Goal: Task Accomplishment & Management: Use online tool/utility

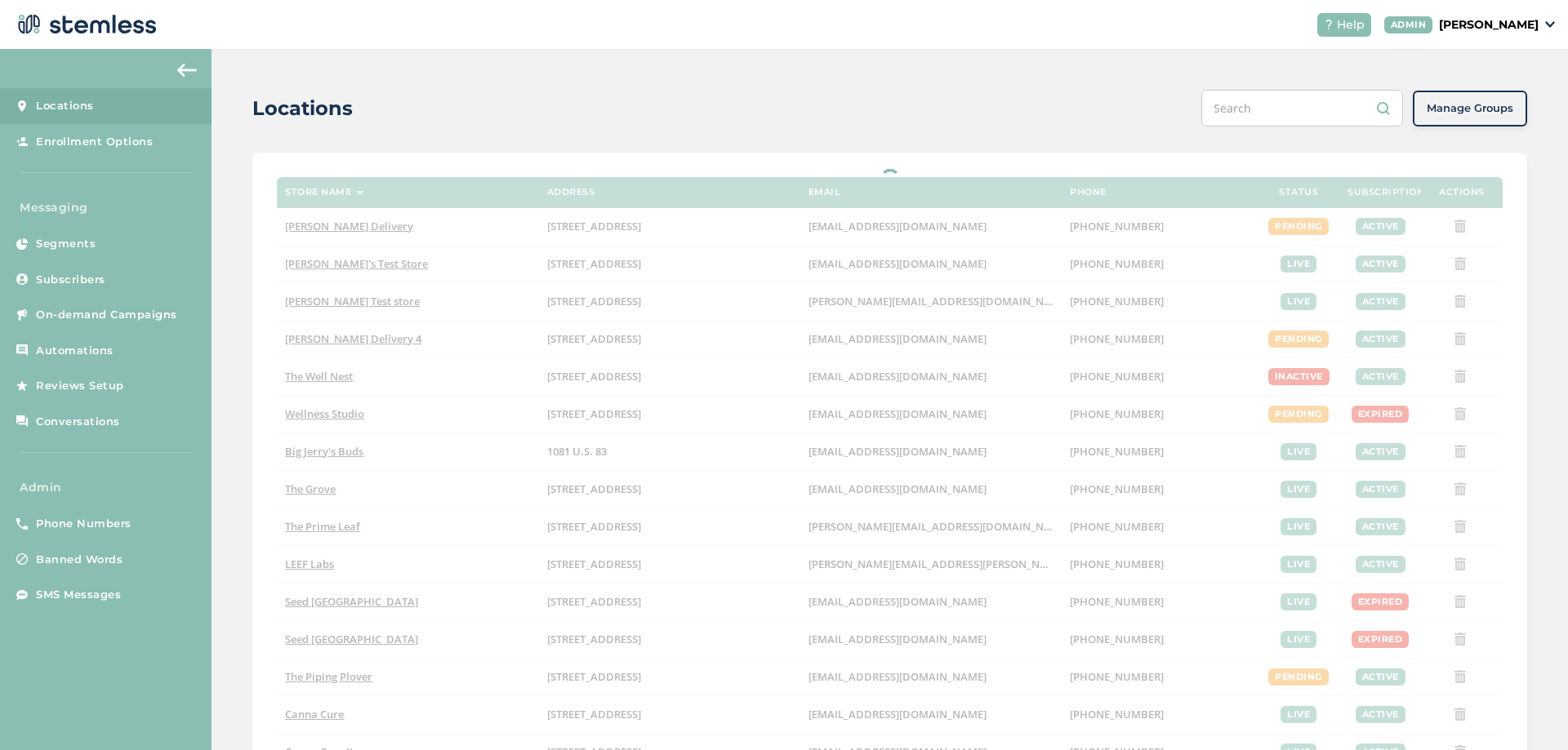
click at [1513, 22] on p "[PERSON_NAME]" at bounding box center [1489, 25] width 100 height 17
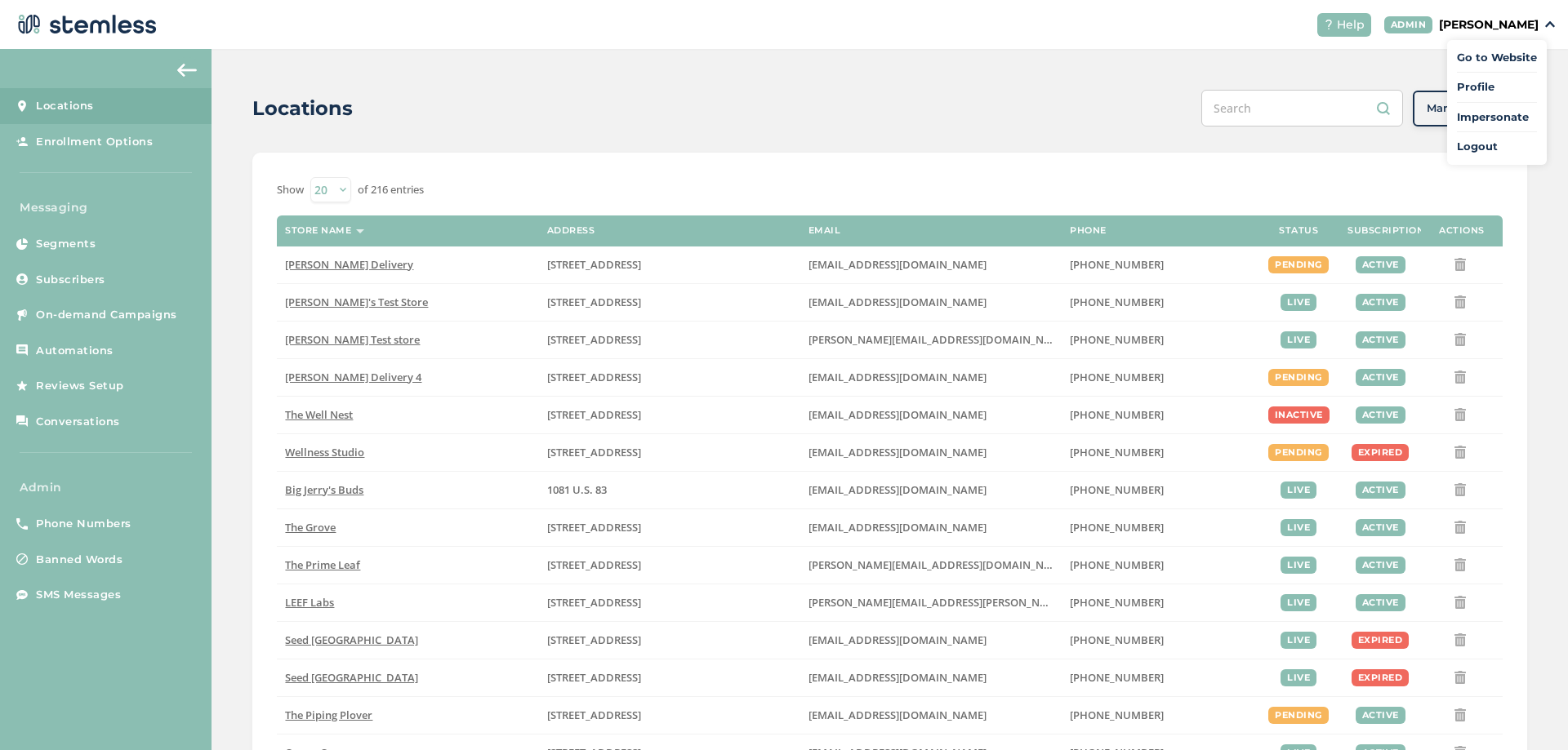
click at [1466, 121] on span "Impersonate" at bounding box center [1496, 117] width 80 height 16
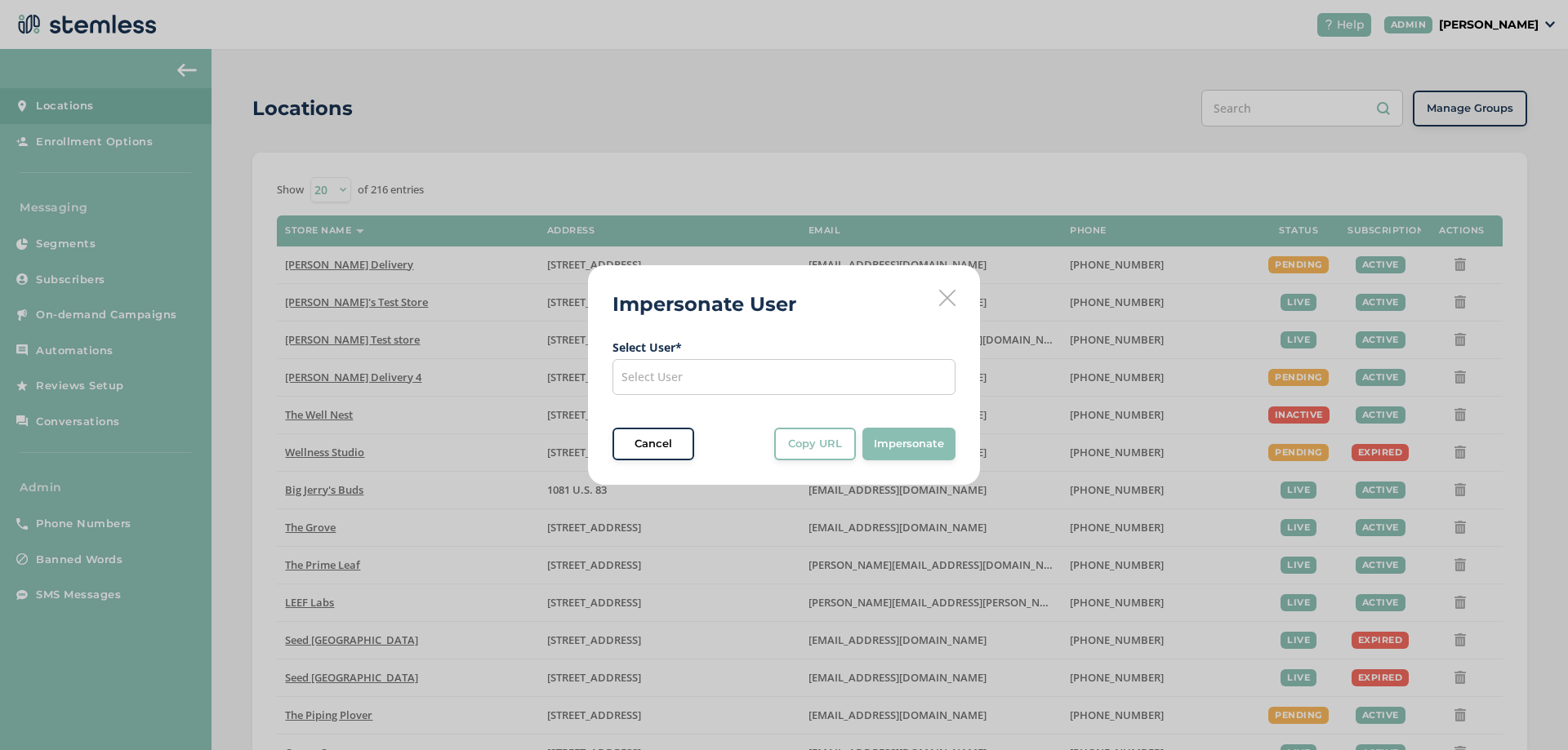
click at [782, 369] on div "Select User" at bounding box center [784, 377] width 343 height 36
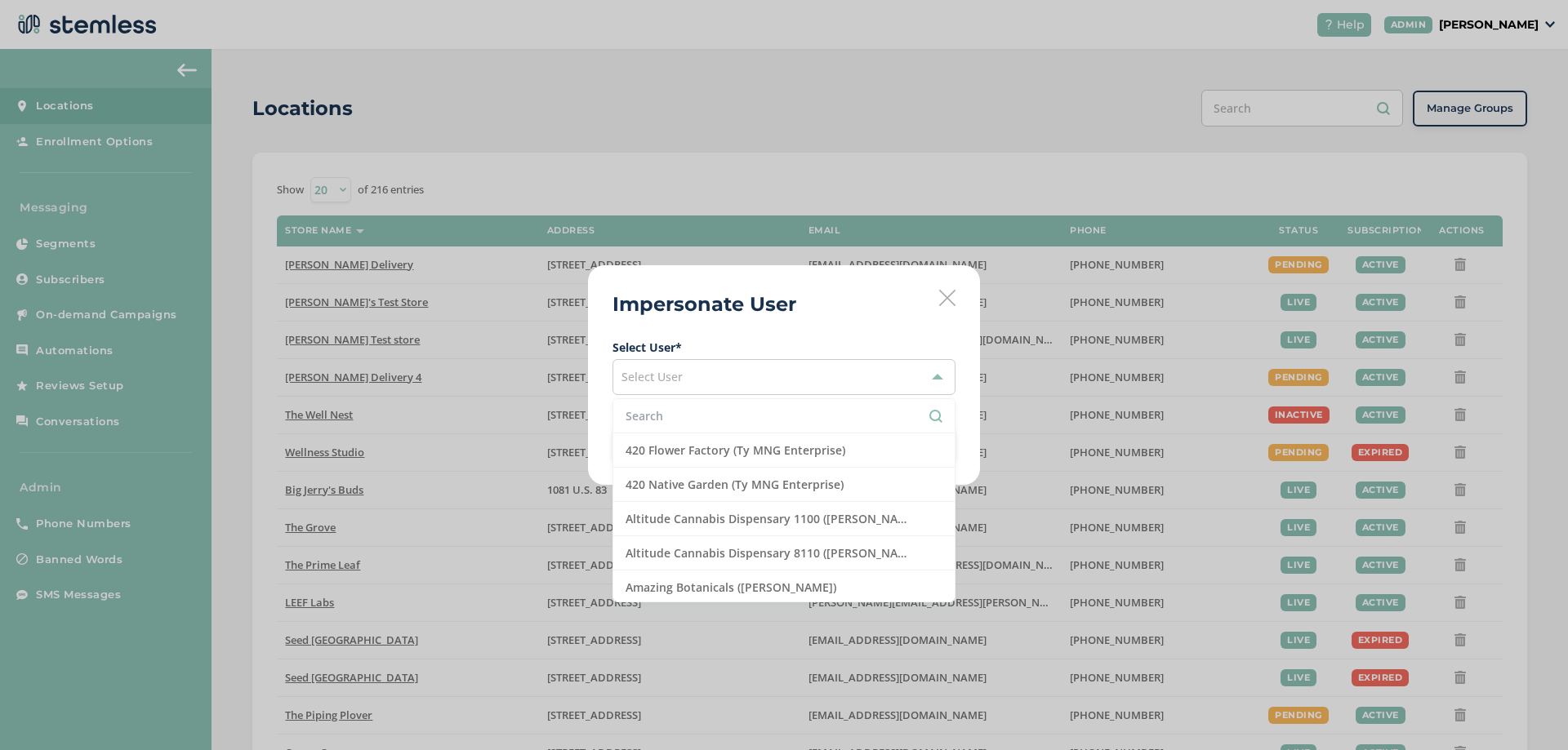
click at [679, 408] on input "text" at bounding box center [784, 416] width 317 height 17
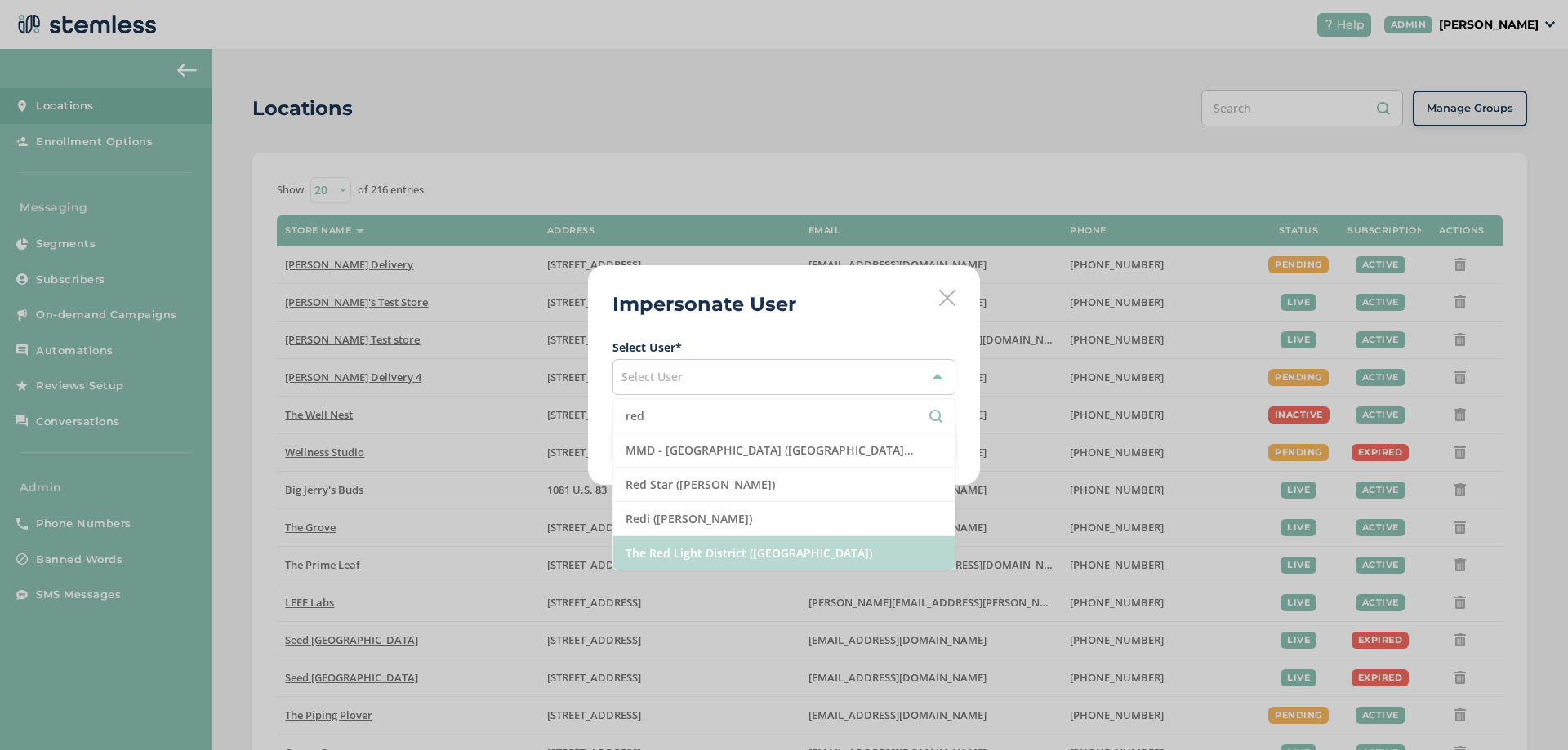
type input "red"
click at [681, 551] on li "The Red Light District ([GEOGRAPHIC_DATA])" at bounding box center [784, 553] width 341 height 34
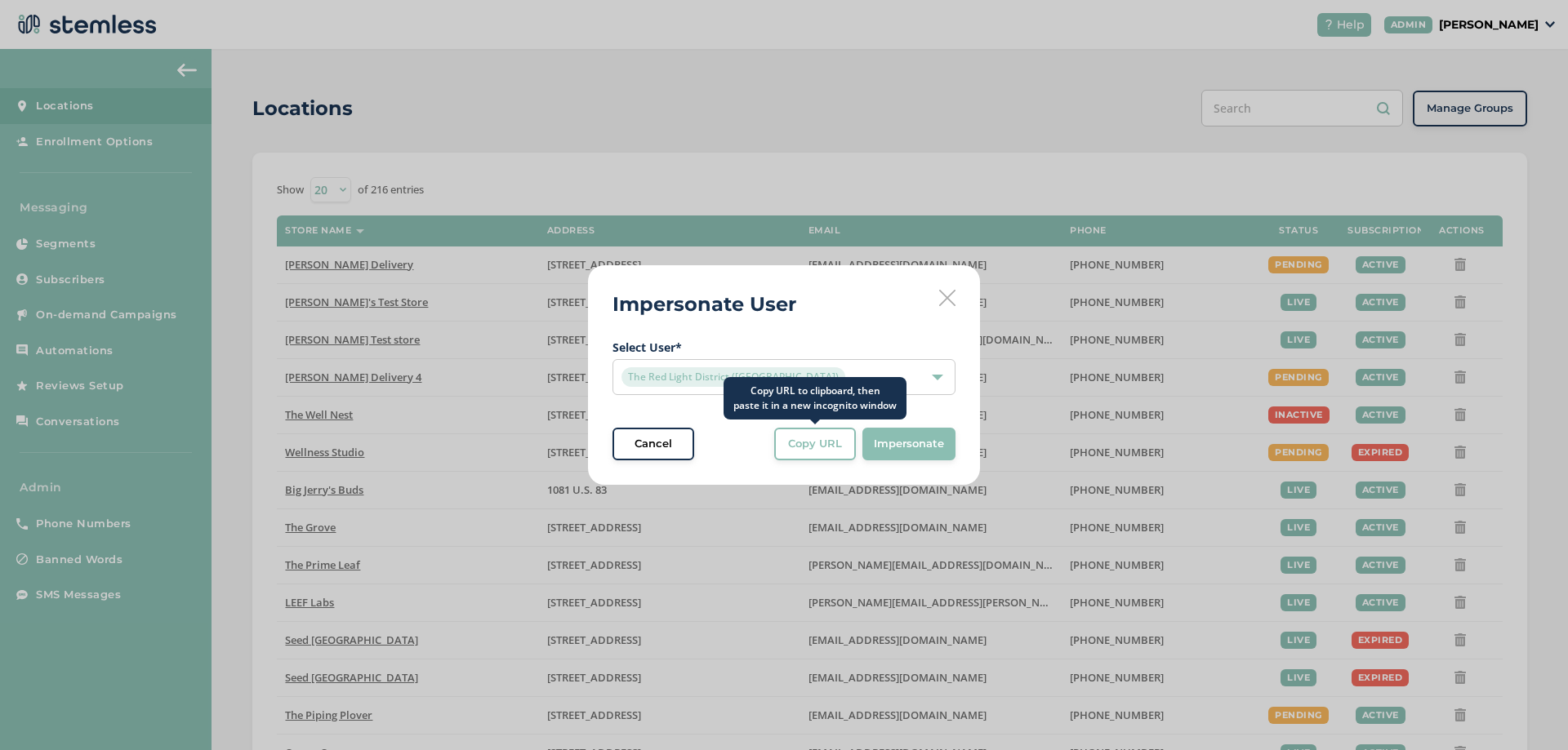
click at [812, 443] on span "Copy URL" at bounding box center [815, 443] width 54 height 16
click at [880, 376] on div "The Red Light District ([GEOGRAPHIC_DATA])" at bounding box center [775, 377] width 308 height 20
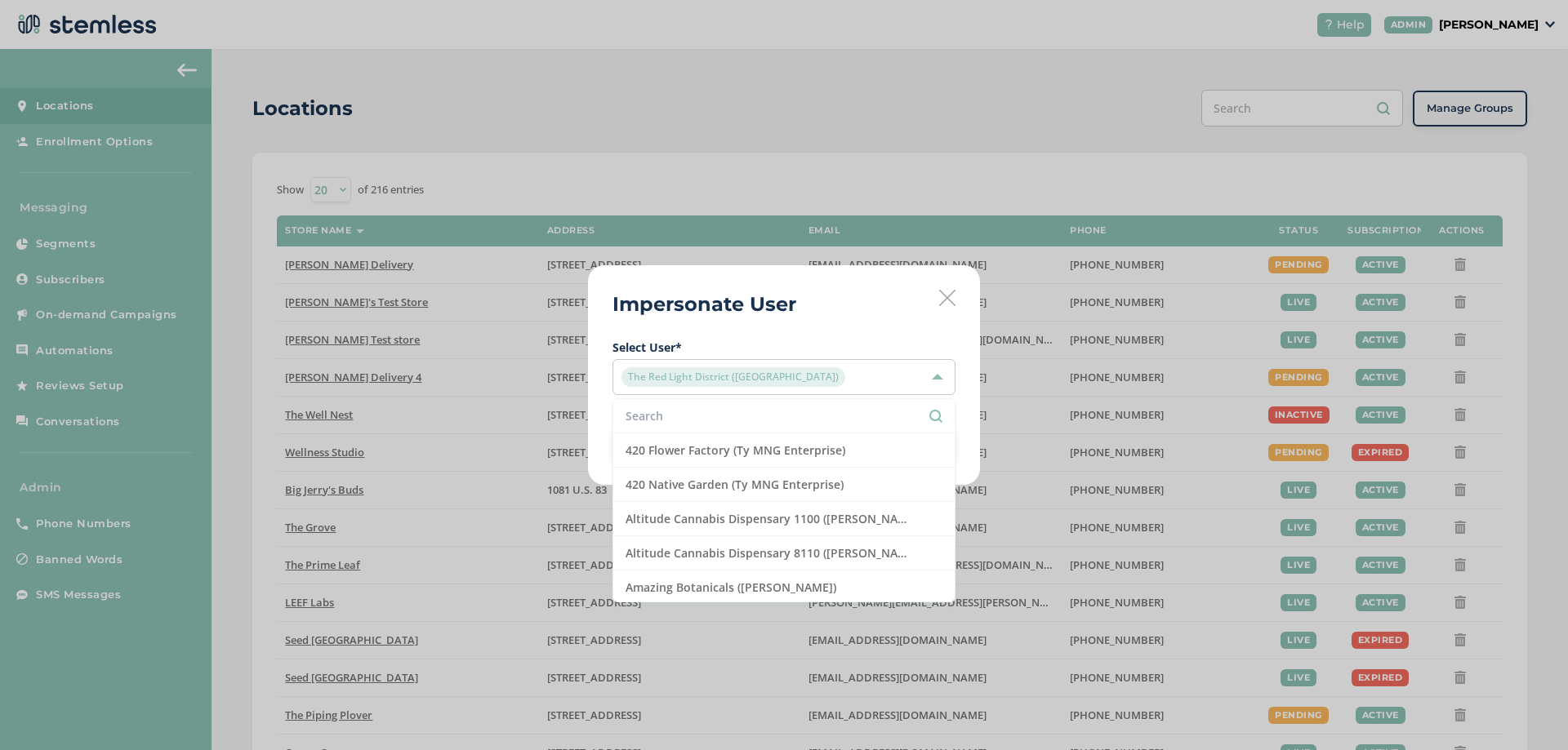
click at [949, 298] on icon at bounding box center [947, 298] width 16 height 16
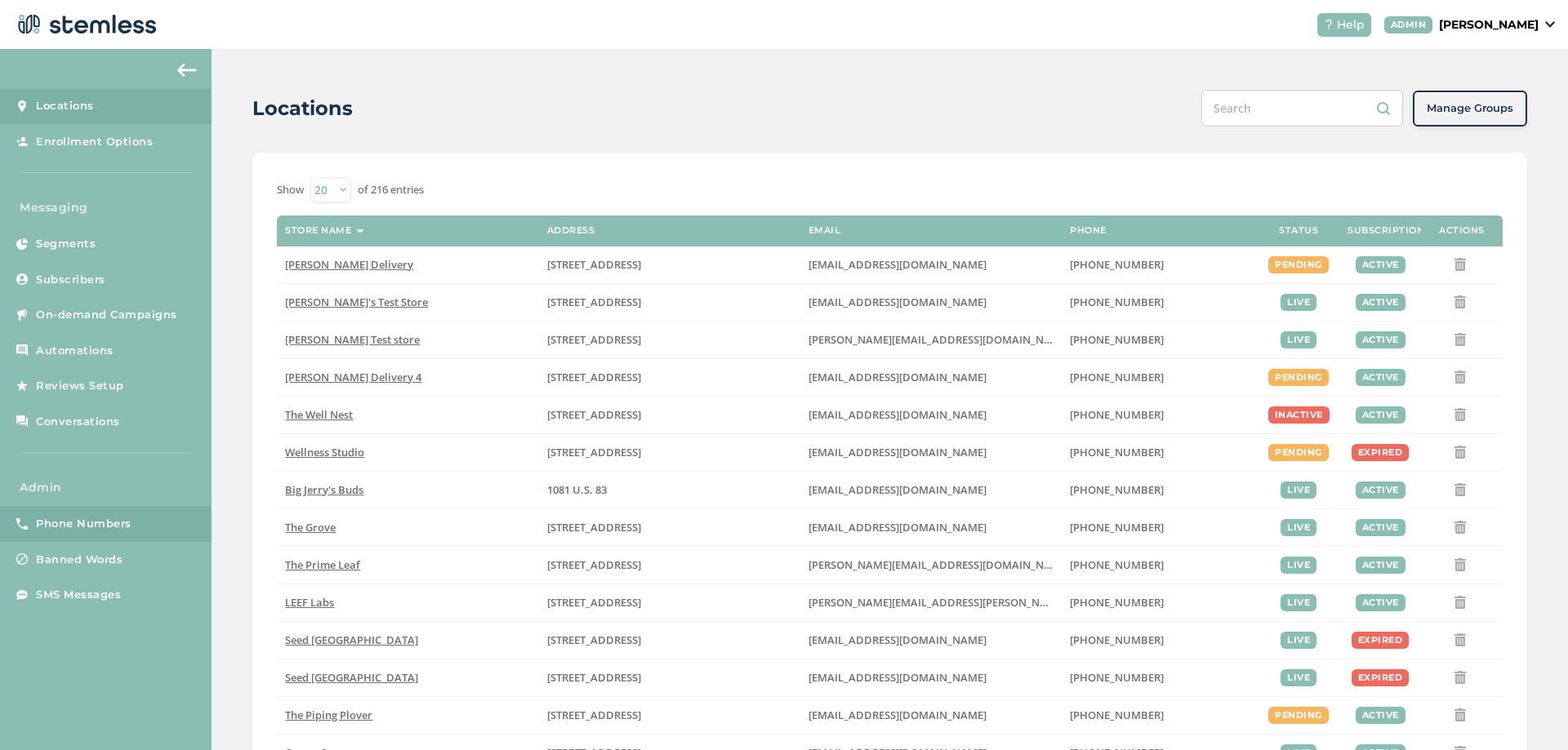
click at [88, 531] on span "Phone Numbers" at bounding box center [84, 524] width 96 height 16
click at [110, 518] on span "Phone Numbers" at bounding box center [84, 524] width 96 height 16
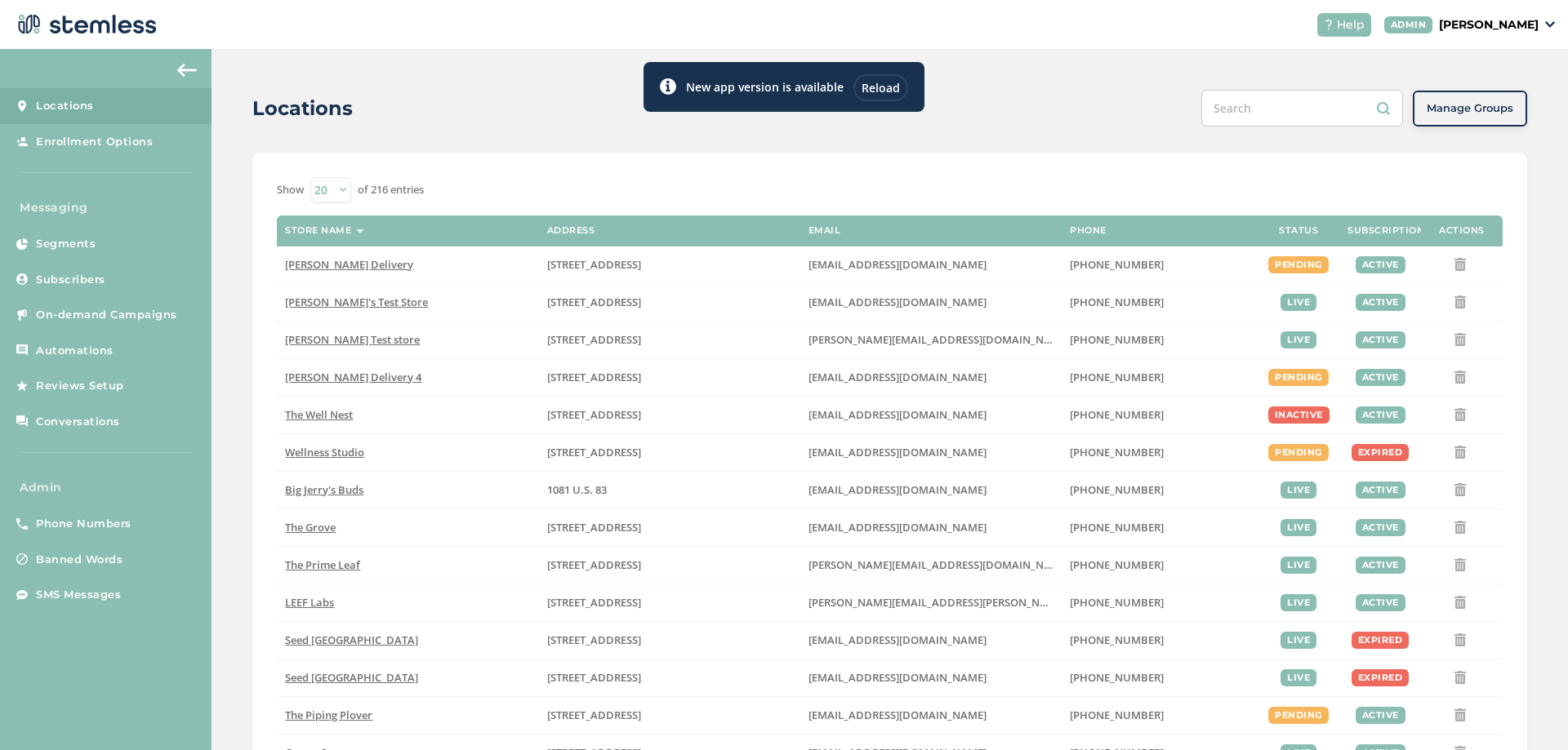
click at [1491, 22] on p "[PERSON_NAME]" at bounding box center [1489, 25] width 100 height 17
click at [1472, 117] on span "Impersonate" at bounding box center [1496, 117] width 80 height 16
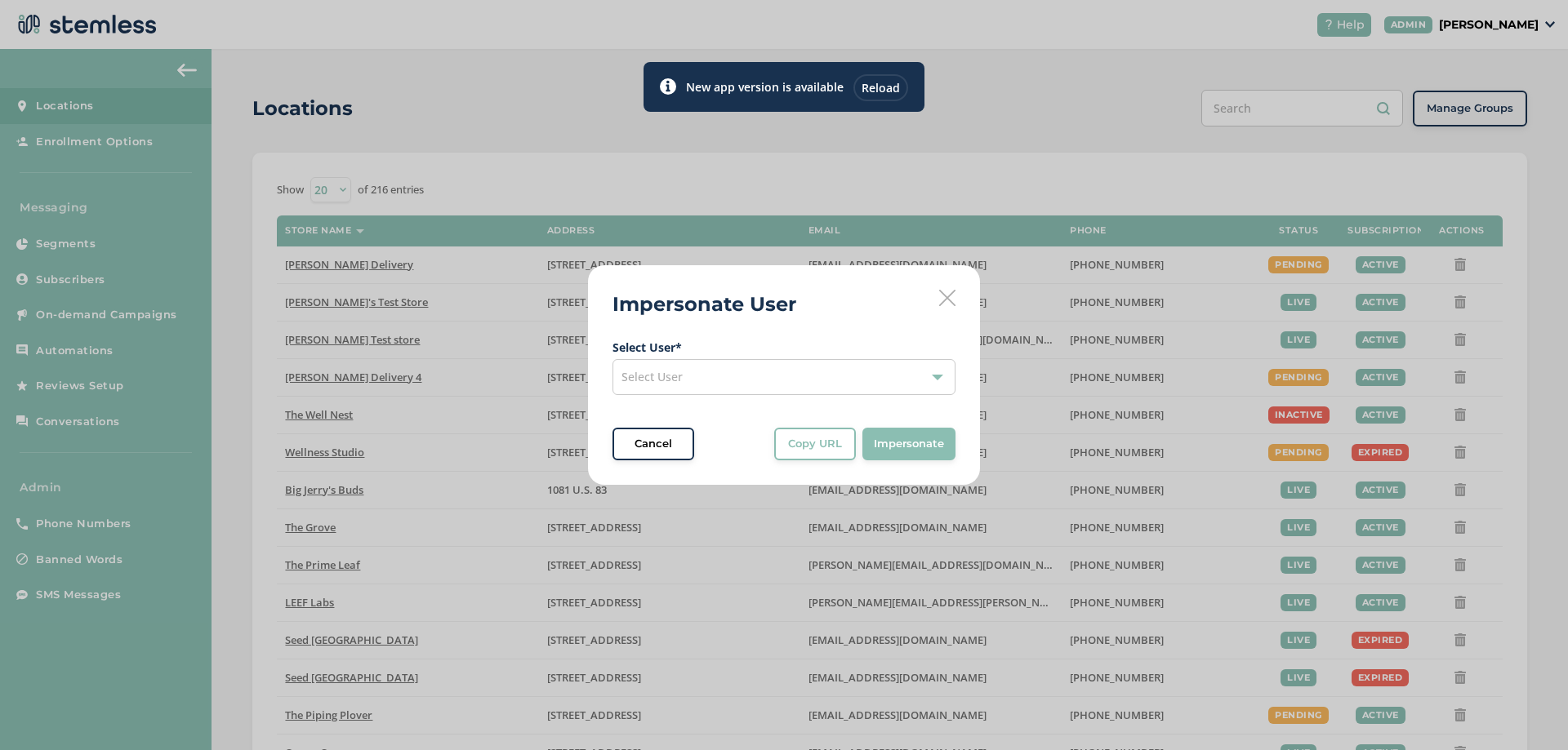
click at [818, 380] on div "Select User" at bounding box center [784, 377] width 343 height 36
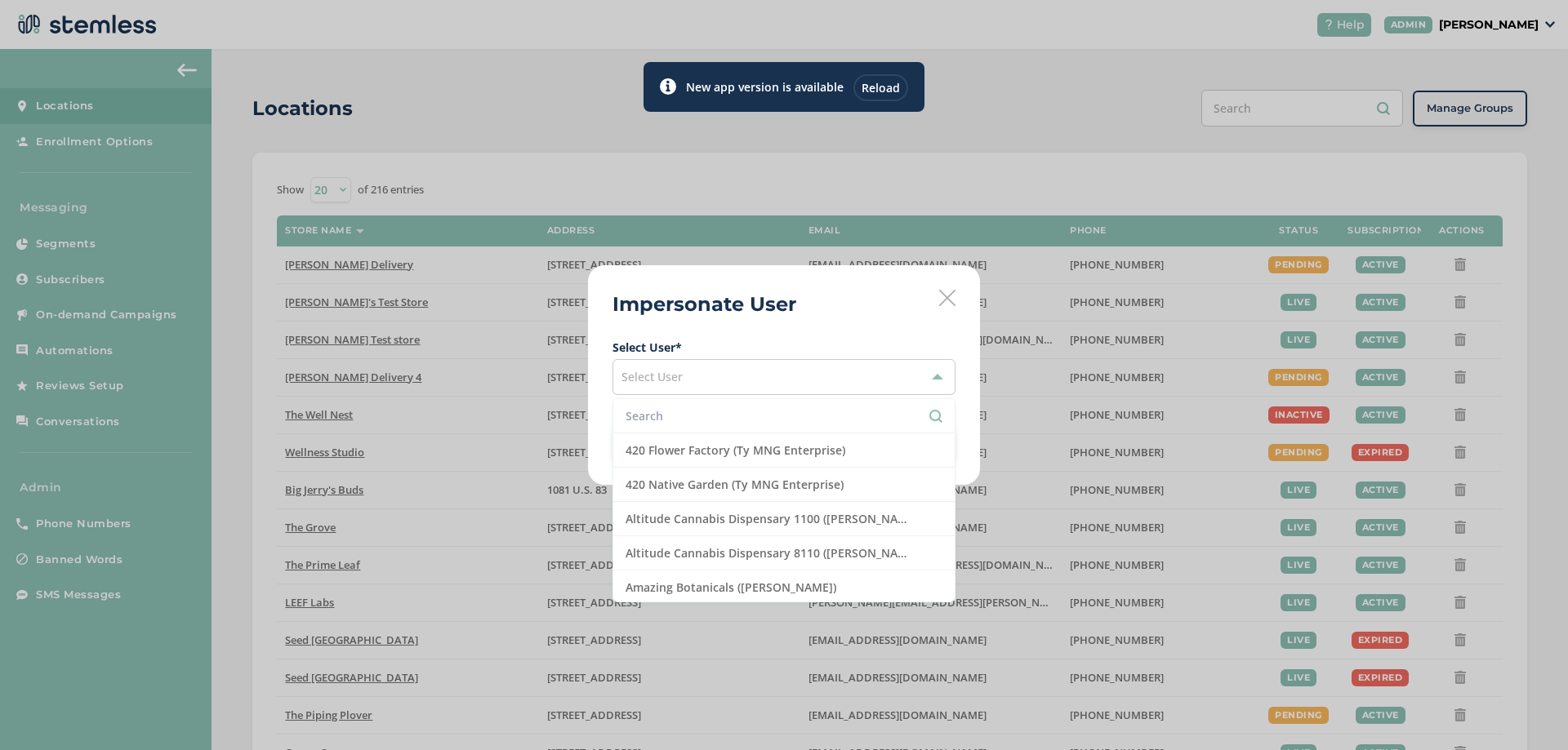
click at [704, 424] on input "text" at bounding box center [784, 416] width 317 height 17
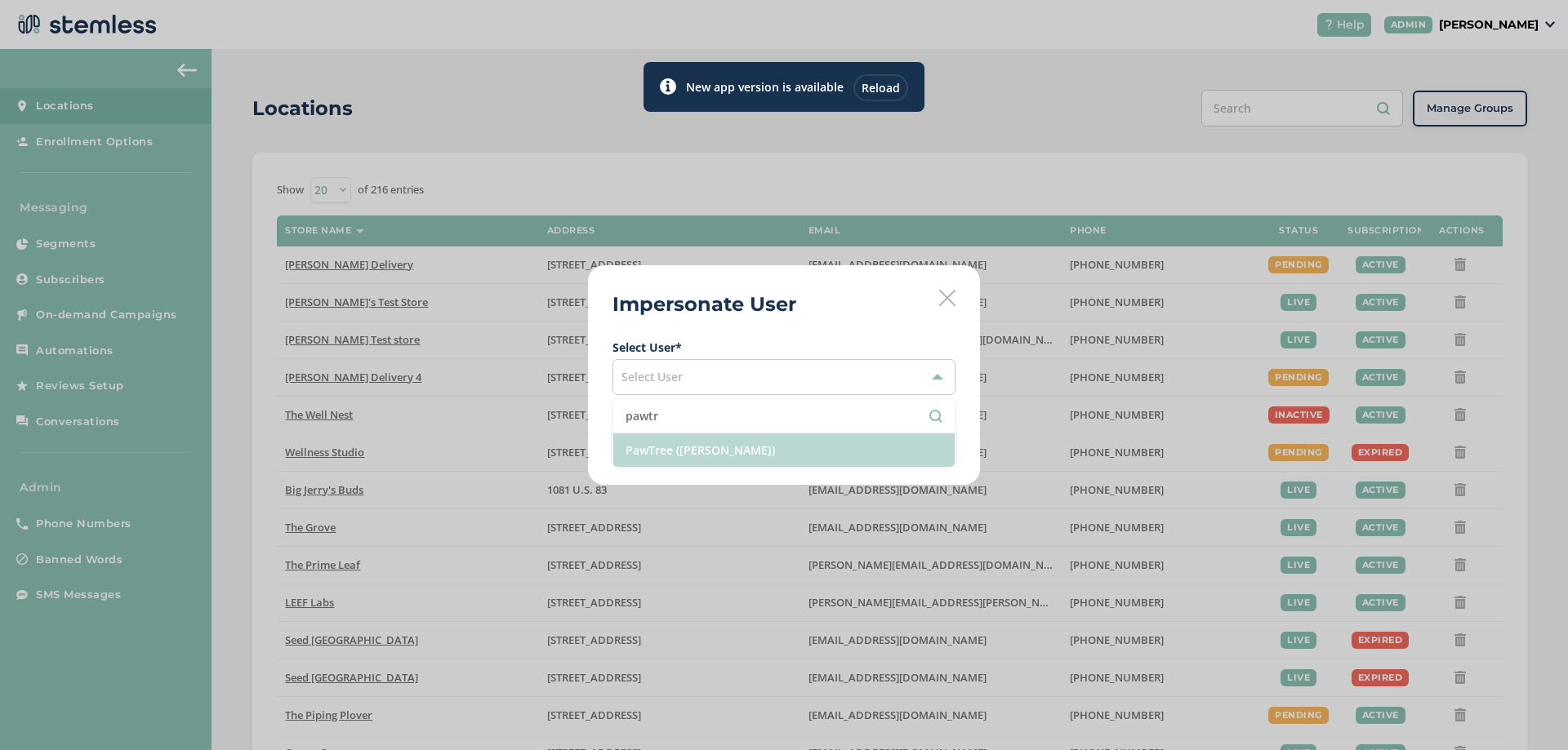
type input "pawtr"
click at [698, 453] on li "PawTree ([PERSON_NAME])" at bounding box center [784, 449] width 341 height 34
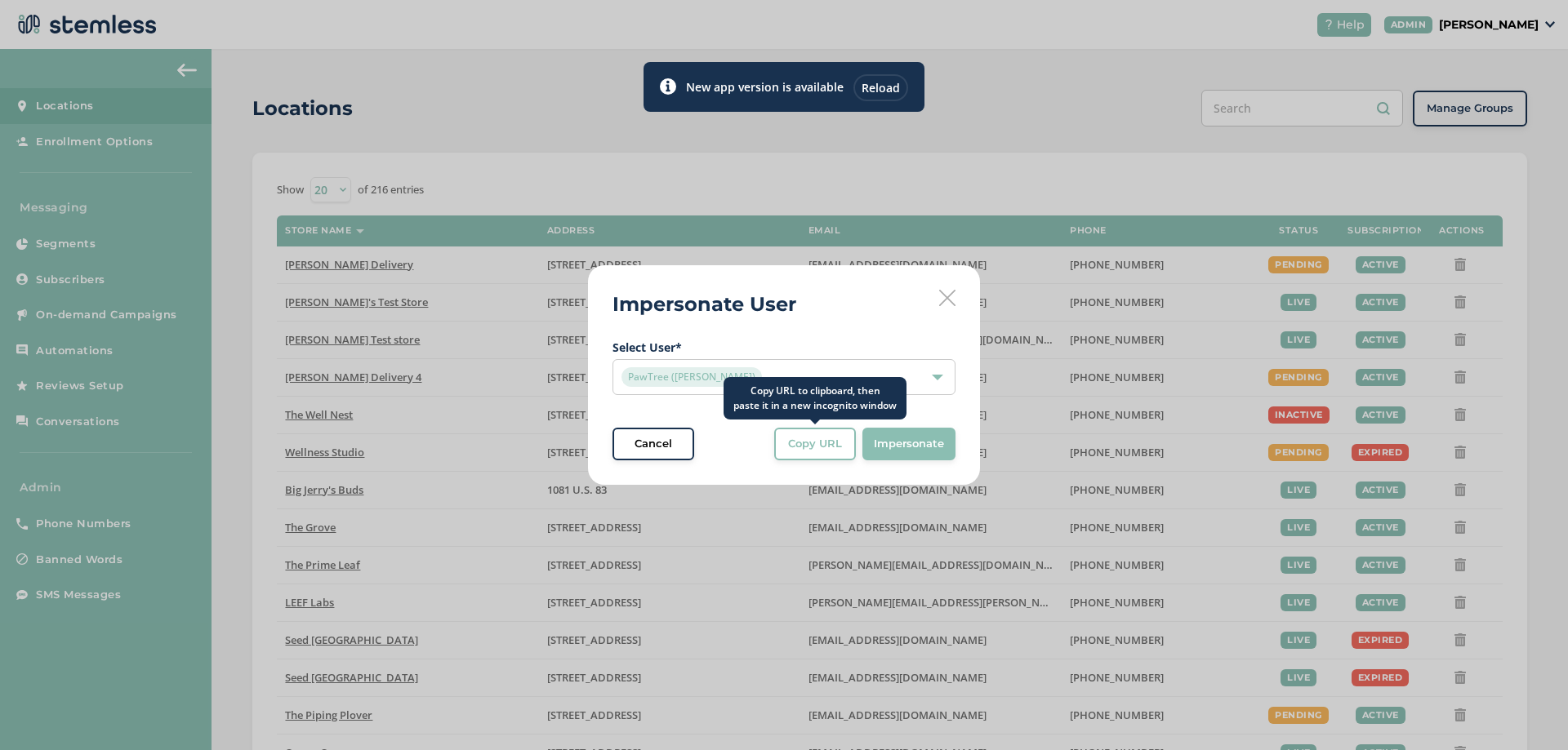
click at [812, 443] on span "Copy URL" at bounding box center [815, 443] width 54 height 16
drag, startPoint x: 948, startPoint y: 300, endPoint x: 998, endPoint y: 159, distance: 149.6
click at [948, 300] on icon at bounding box center [947, 298] width 16 height 16
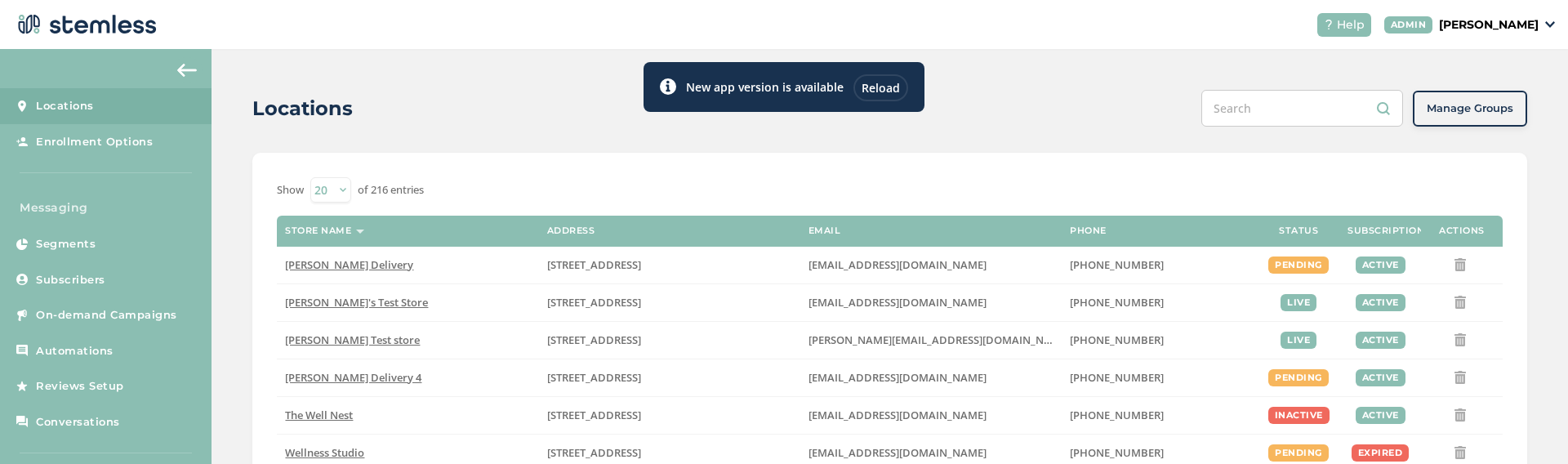
click at [1074, 124] on div "Locations Manage Groups" at bounding box center [890, 108] width 1275 height 37
click at [1124, 110] on div "Locations" at bounding box center [720, 109] width 936 height 29
